Goal: Entertainment & Leisure: Consume media (video, audio)

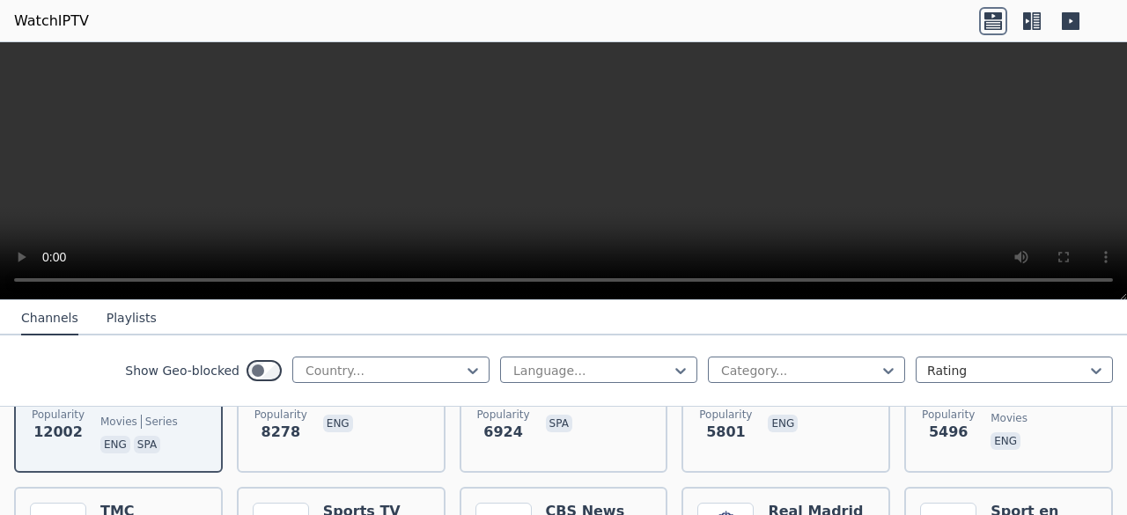
scroll to position [144, 0]
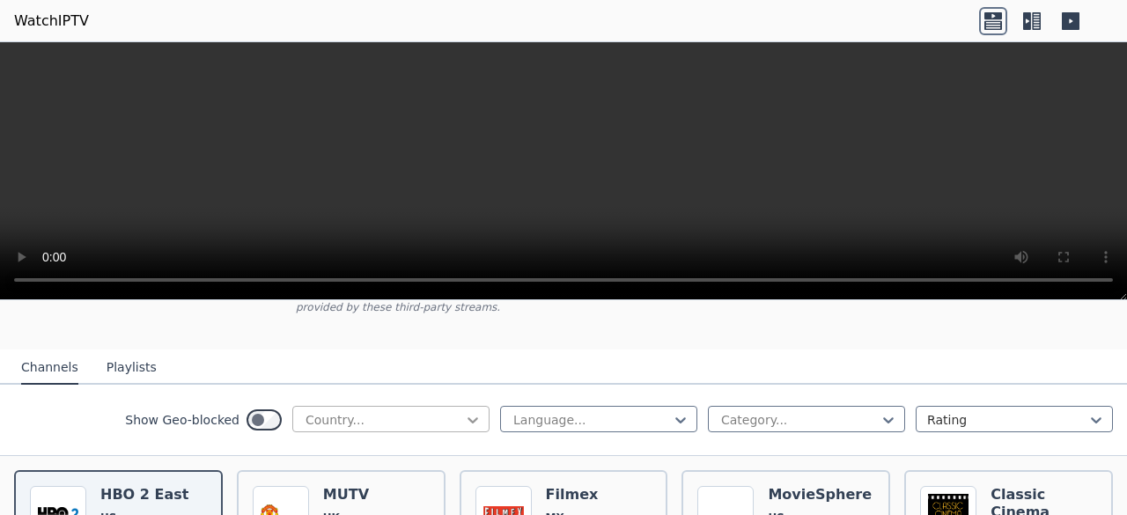
click at [464, 411] on icon at bounding box center [473, 420] width 18 height 18
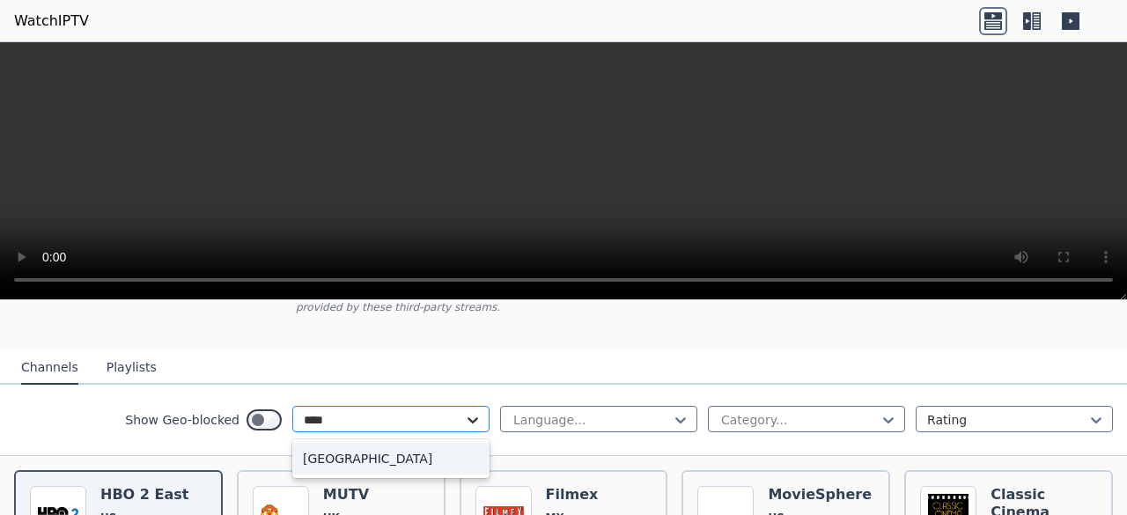
type input "*****"
click at [425, 455] on div "[GEOGRAPHIC_DATA]" at bounding box center [390, 459] width 197 height 32
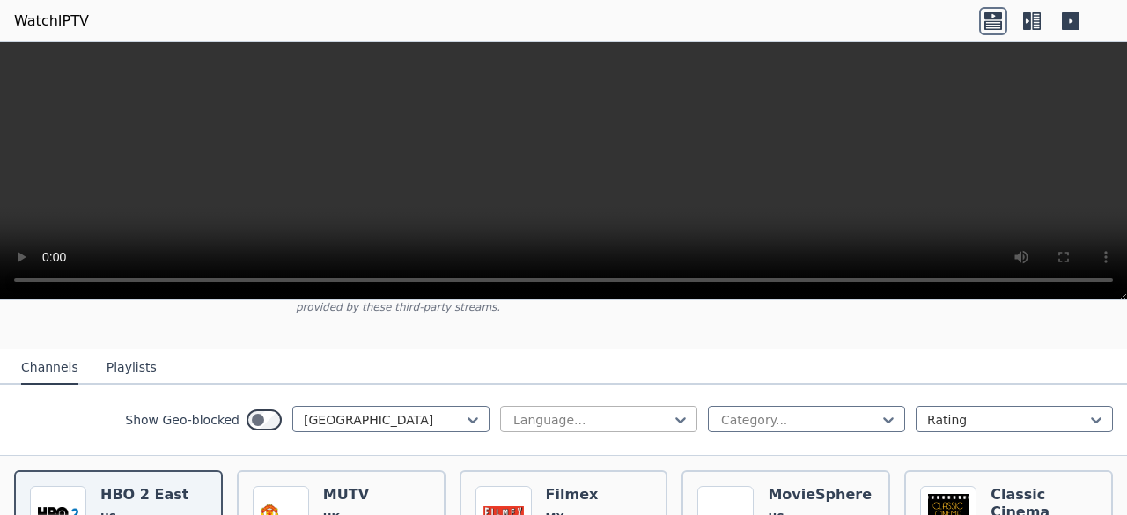
click at [562, 411] on div at bounding box center [592, 420] width 160 height 18
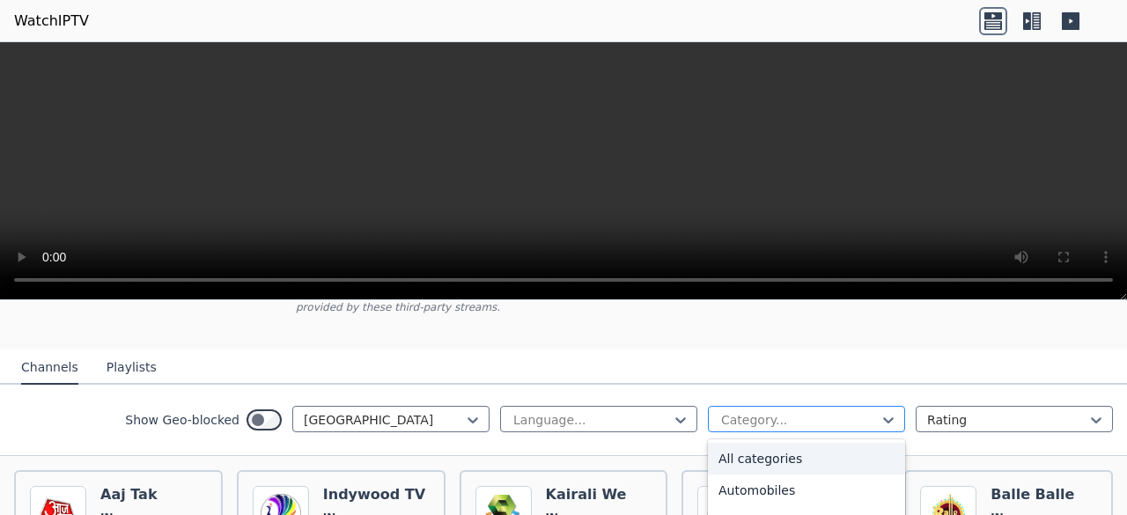
click at [746, 411] on div at bounding box center [800, 420] width 160 height 18
click at [788, 434] on div "Entertainment" at bounding box center [806, 444] width 197 height 32
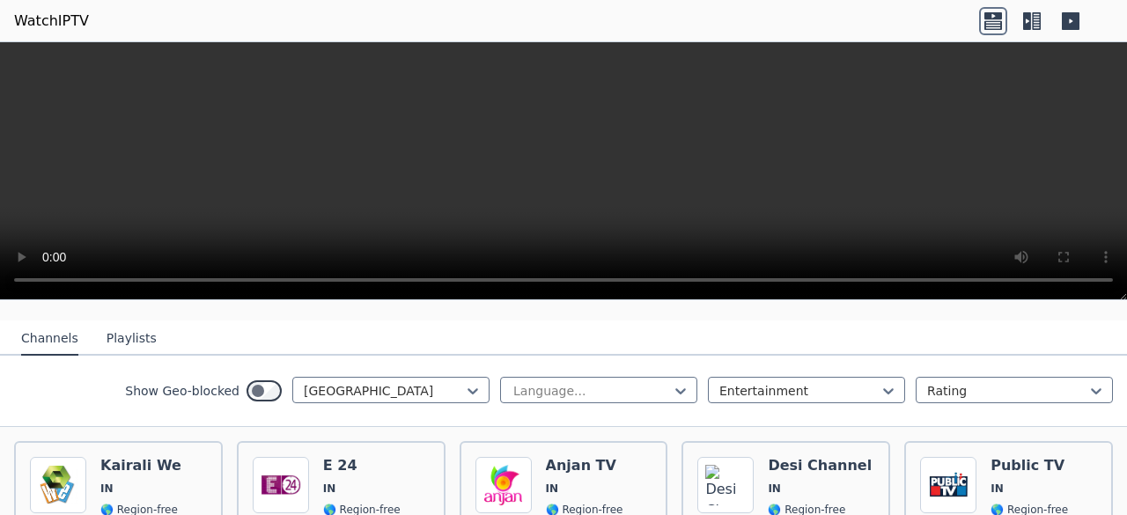
scroll to position [164, 0]
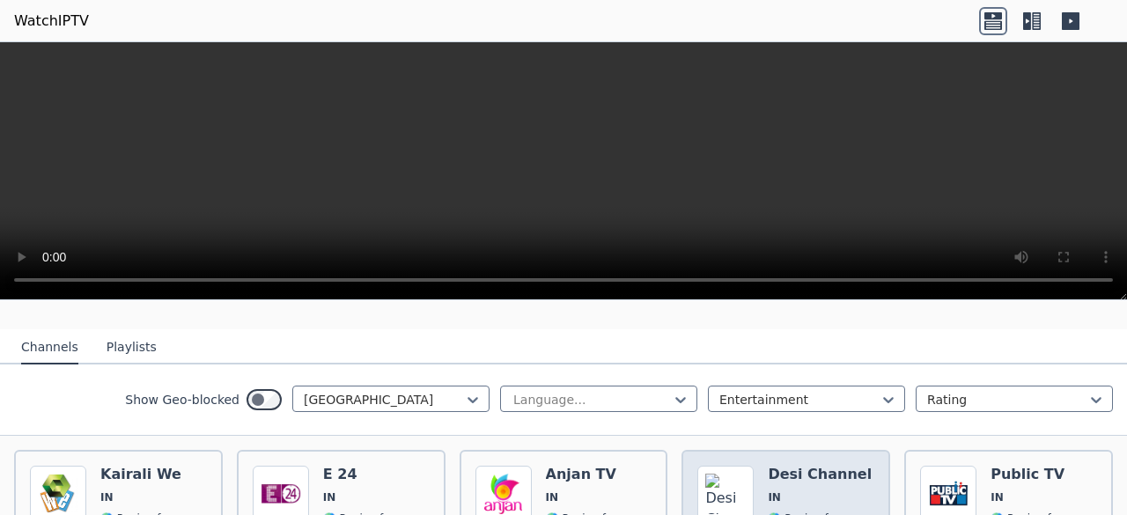
click at [824, 491] on span "IN" at bounding box center [820, 498] width 104 height 14
click at [731, 466] on img at bounding box center [726, 494] width 56 height 56
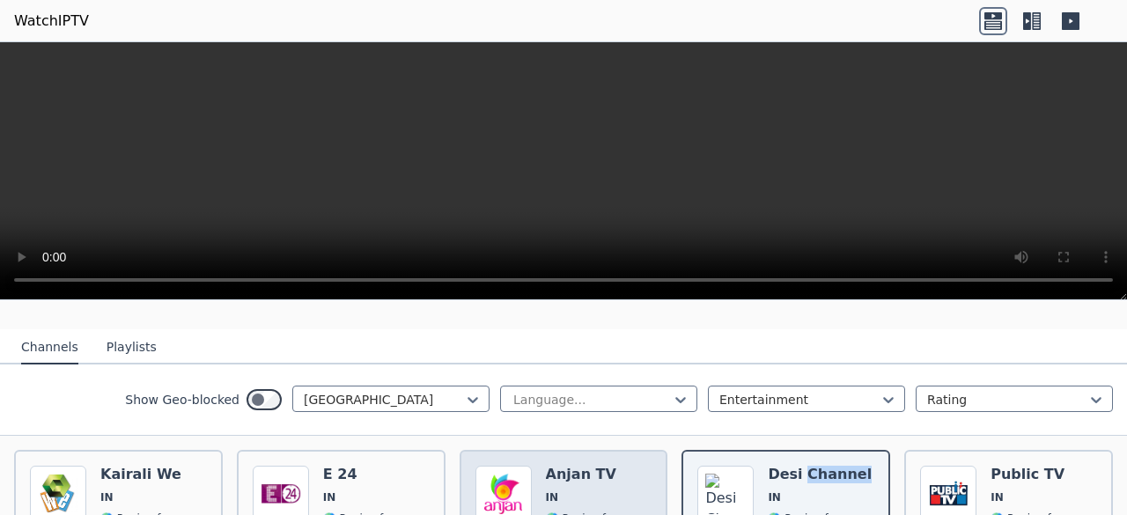
click at [498, 466] on img at bounding box center [504, 494] width 56 height 56
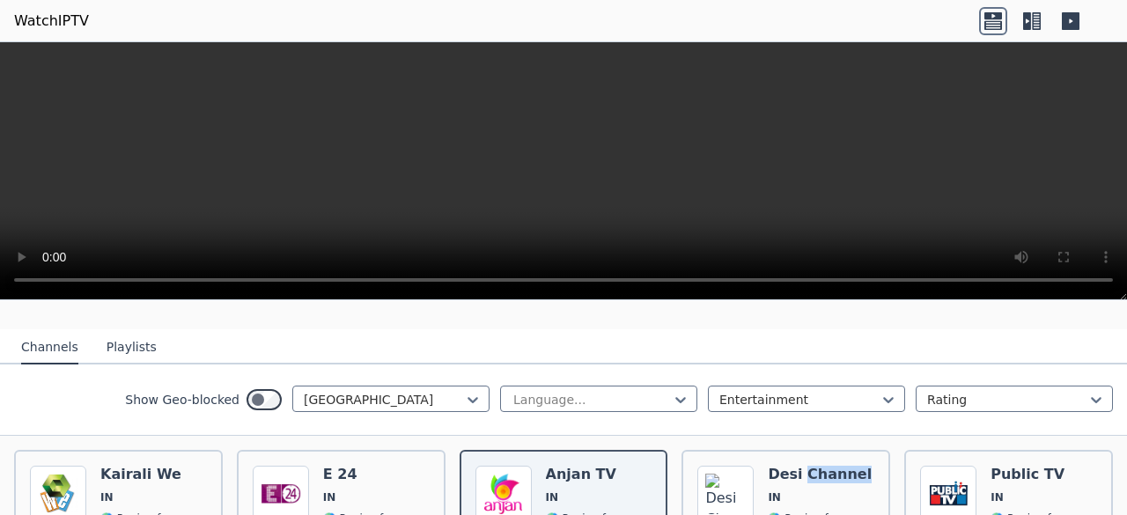
click at [914, 0] on html "WatchIPTV WatchIPTV - Free IPTV streams from across the world [DOMAIN_NAME] doe…" at bounding box center [563, 257] width 1127 height 515
